Goal: Task Accomplishment & Management: Complete application form

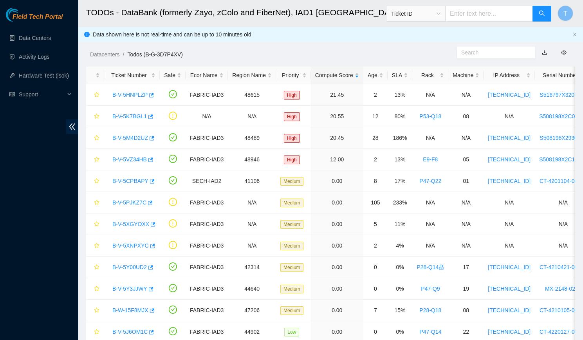
scroll to position [31, 0]
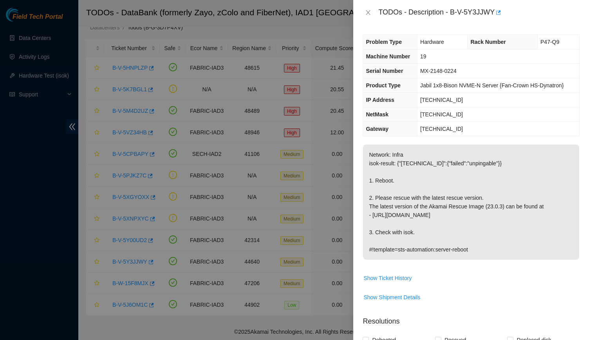
scroll to position [203, 0]
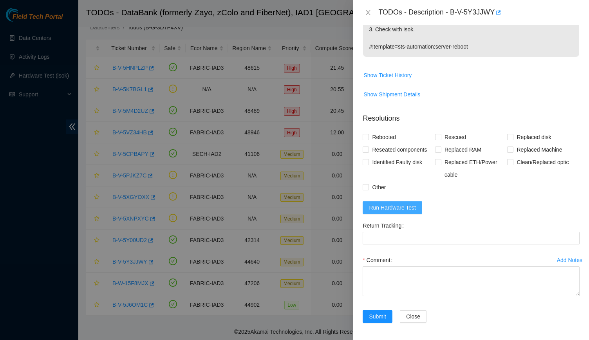
click at [403, 207] on span "Run Hardware Test" at bounding box center [392, 207] width 47 height 9
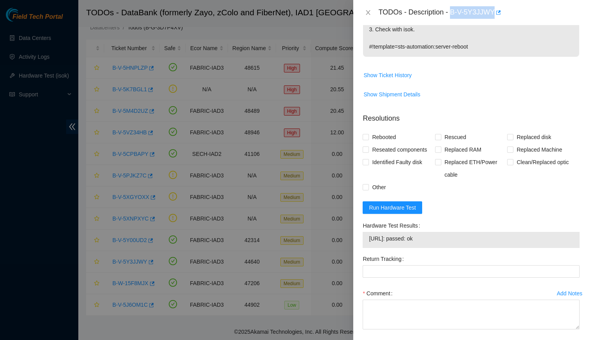
drag, startPoint x: 451, startPoint y: 7, endPoint x: 492, endPoint y: 4, distance: 41.3
click at [492, 4] on div "TODOs - Description - B-V-5Y3JJWY" at bounding box center [471, 12] width 236 height 25
copy div "B-V-5Y3JJWY"
drag, startPoint x: 465, startPoint y: 227, endPoint x: 445, endPoint y: 238, distance: 21.9
click at [445, 238] on div "Hardware Test Results [URL]: passed: ok" at bounding box center [471, 233] width 217 height 29
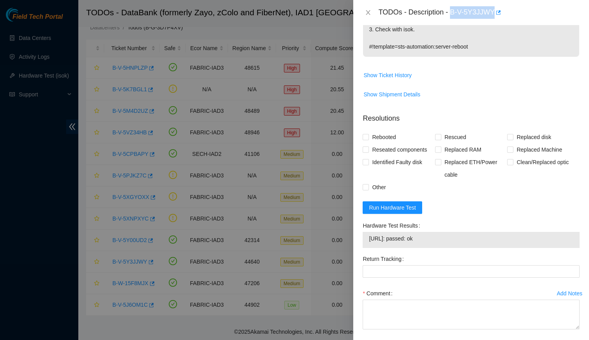
copy div "[URL]: passed: ok"
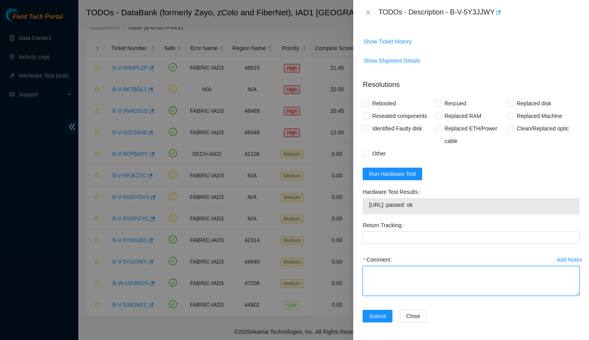
paste textarea "-Verified rack and machine SN -Safely powered down machine -Rescue and reboot -…"
click at [365, 278] on textarea "Comment" at bounding box center [471, 281] width 217 height 30
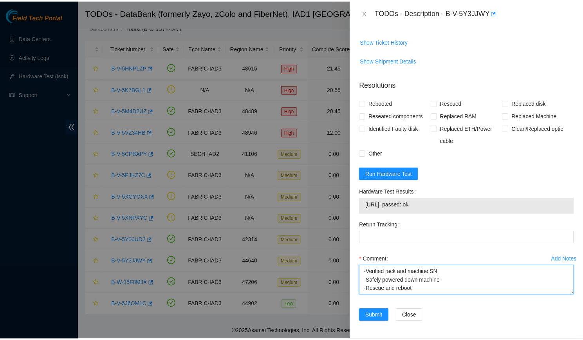
scroll to position [84, 0]
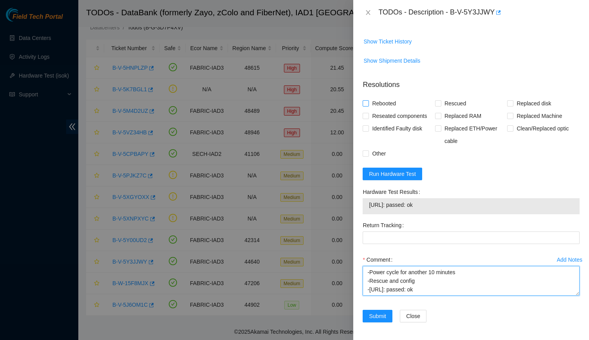
type textarea "-Verified rack and machine SN -Safely powered down machine -Rescue and reboot -…"
click at [393, 99] on span "Rebooted" at bounding box center [384, 103] width 30 height 13
click at [368, 100] on input "Rebooted" at bounding box center [365, 102] width 5 height 5
checkbox input "true"
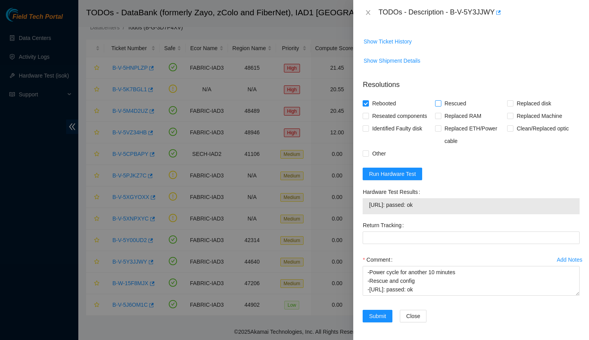
click at [435, 102] on input "Rescued" at bounding box center [437, 102] width 5 height 5
checkbox input "true"
click at [400, 116] on span "Reseated components" at bounding box center [399, 116] width 61 height 13
click at [368, 116] on input "Reseated components" at bounding box center [365, 115] width 5 height 5
checkbox input "true"
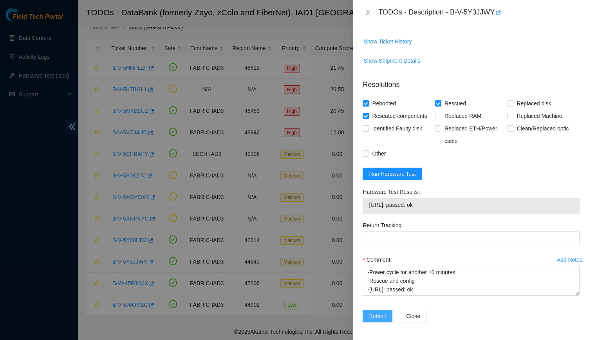
click at [378, 312] on span "Submit" at bounding box center [377, 316] width 17 height 9
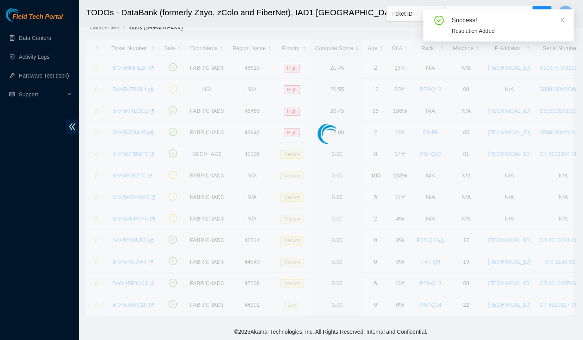
scroll to position [10, 0]
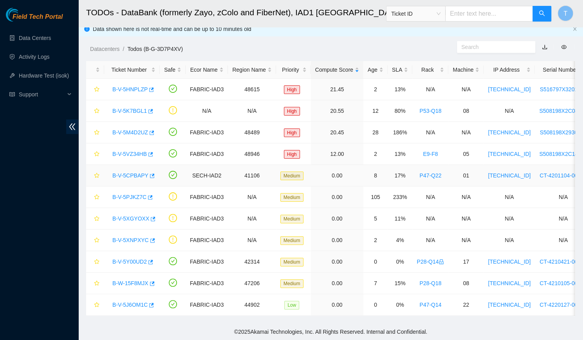
click at [295, 177] on td "Medium" at bounding box center [293, 176] width 35 height 22
